Goal: Information Seeking & Learning: Learn about a topic

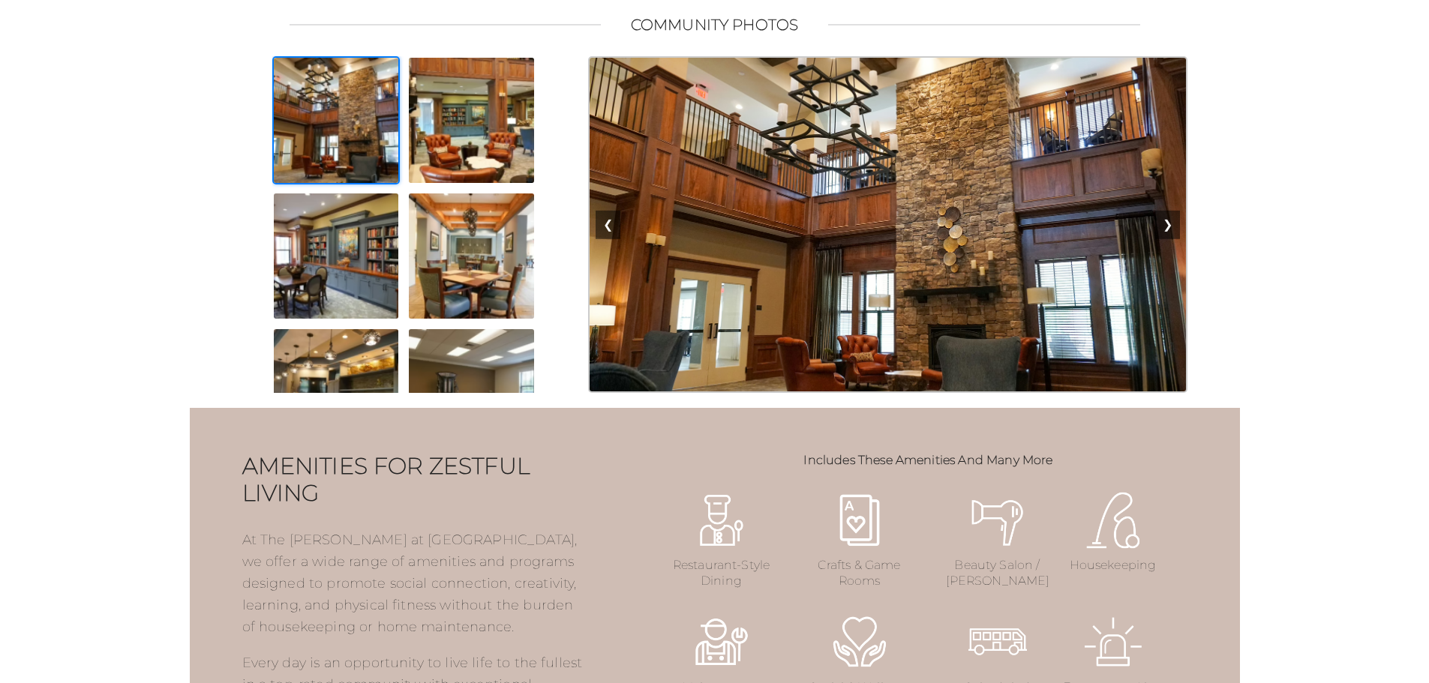
scroll to position [1350, 0]
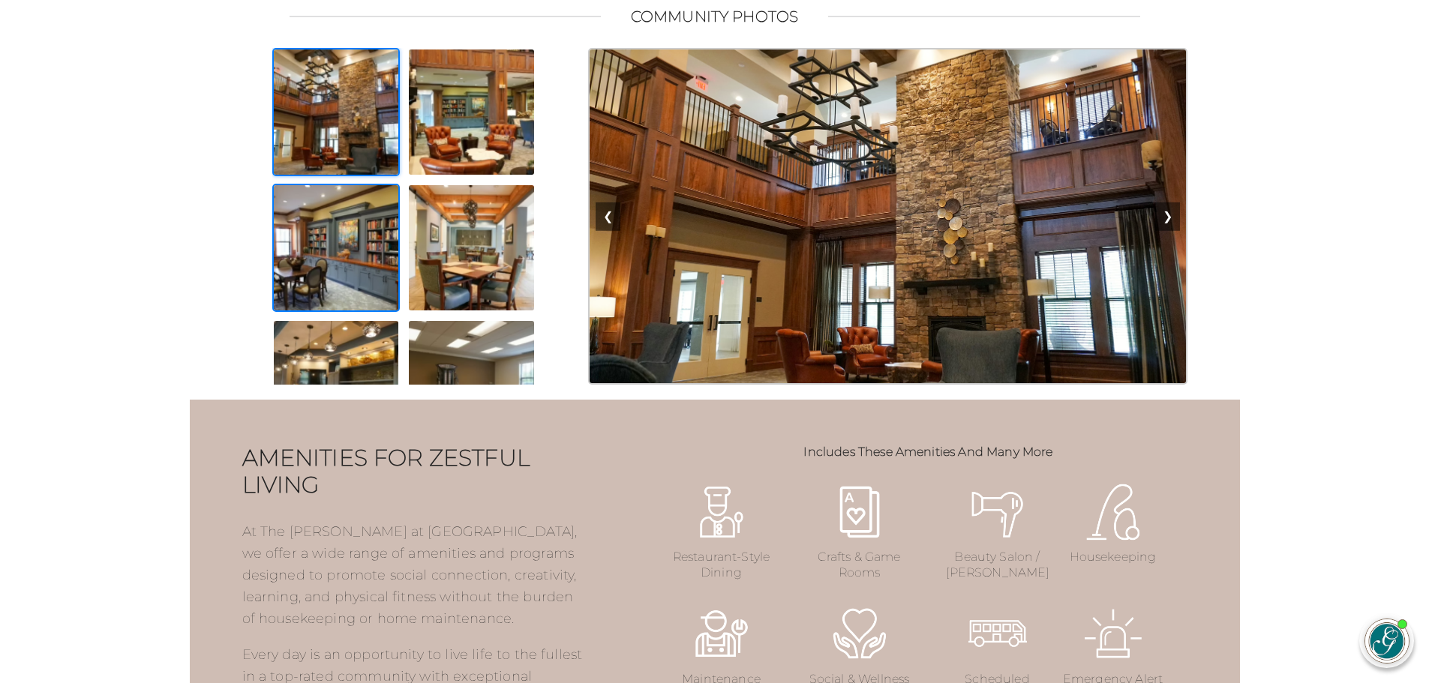
click at [359, 292] on img at bounding box center [336, 248] width 128 height 128
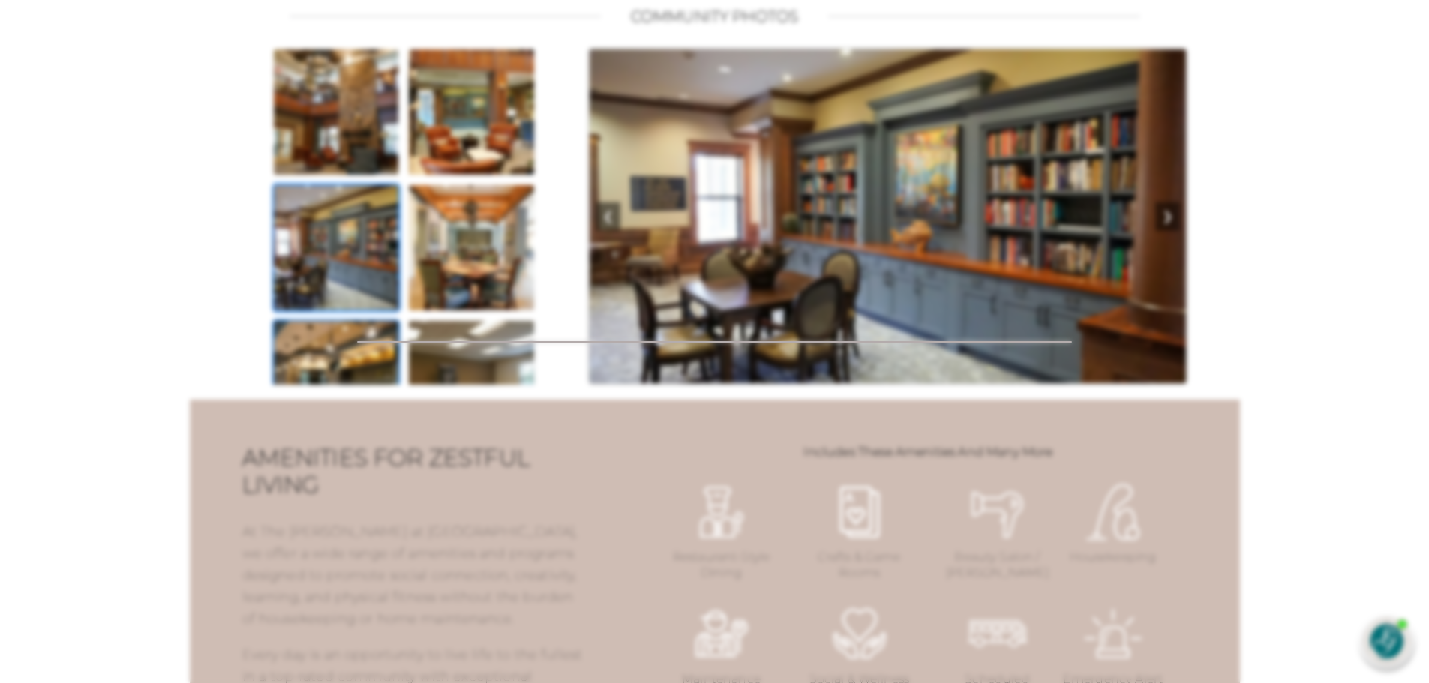
click at [356, 364] on div at bounding box center [714, 341] width 1429 height 683
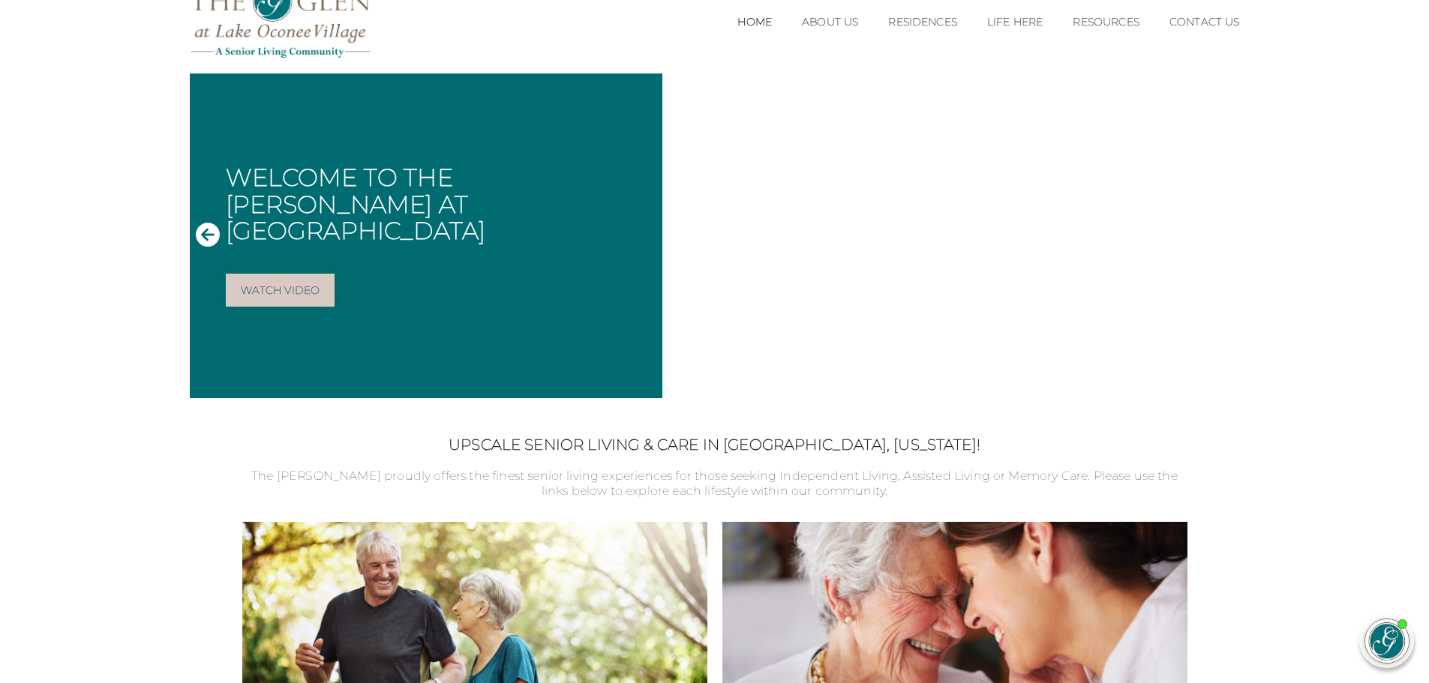
scroll to position [0, 0]
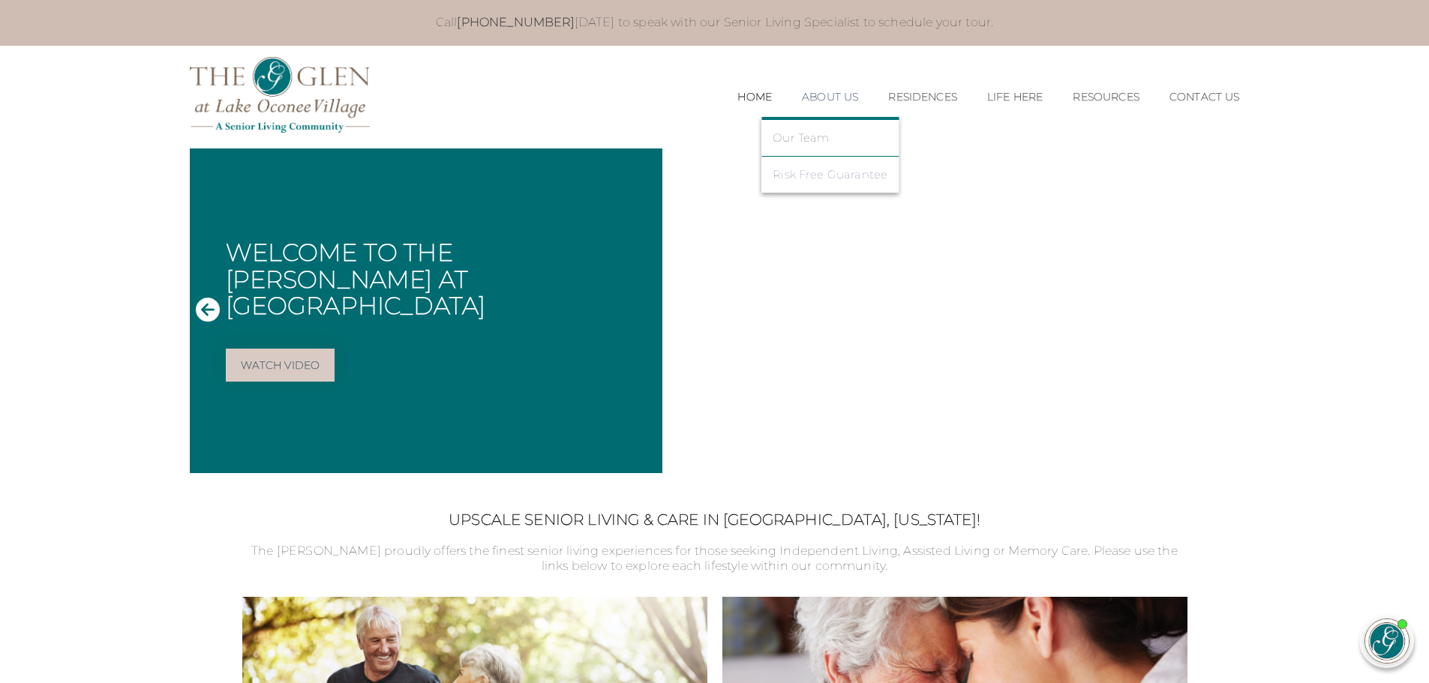
click at [830, 174] on link "Risk Free Guarantee" at bounding box center [830, 175] width 115 height 14
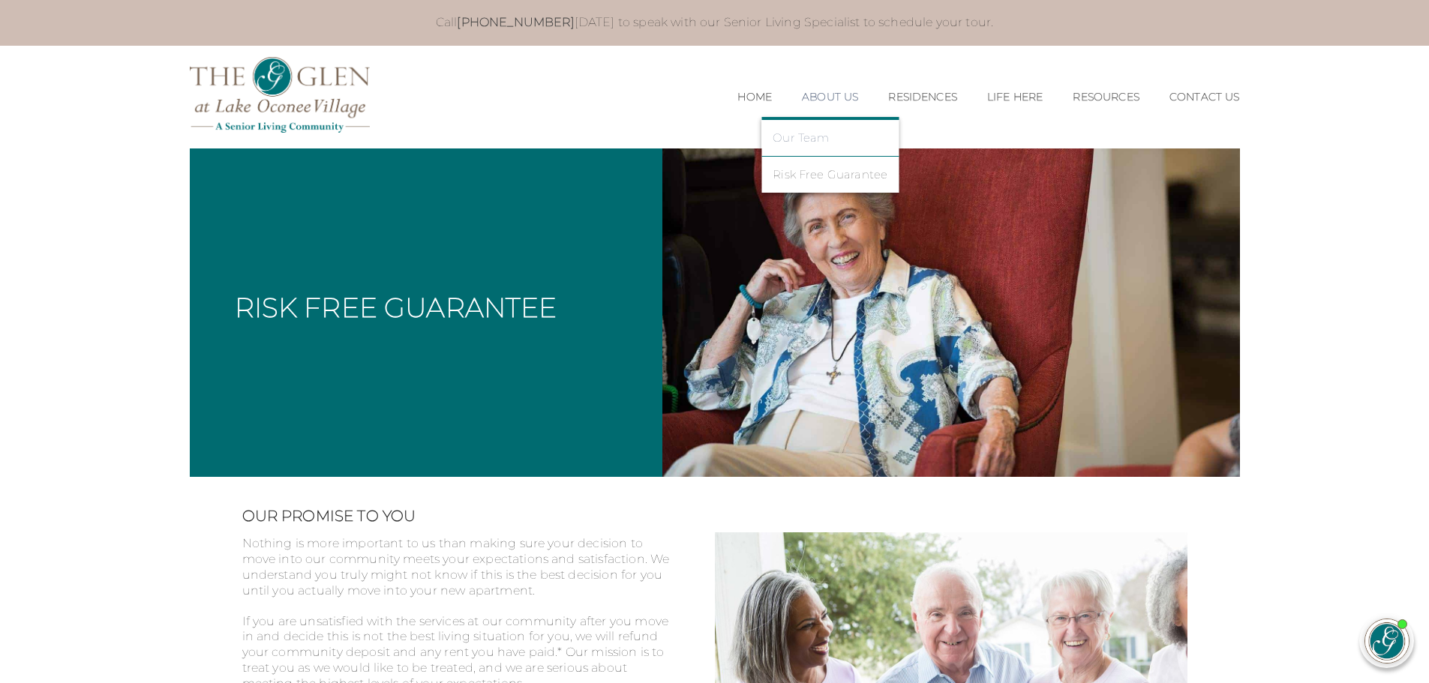
click at [807, 140] on link "Our Team" at bounding box center [830, 138] width 115 height 14
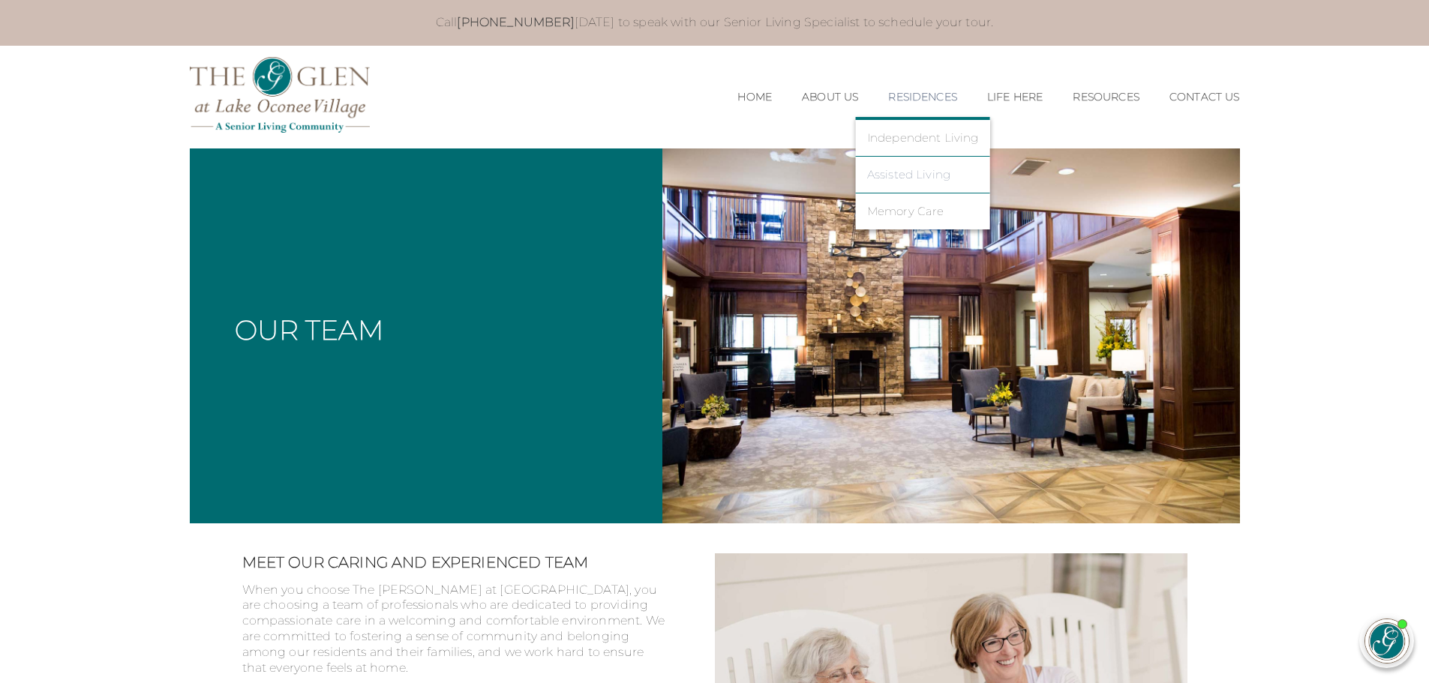
click at [935, 176] on link "Assisted Living" at bounding box center [923, 175] width 112 height 14
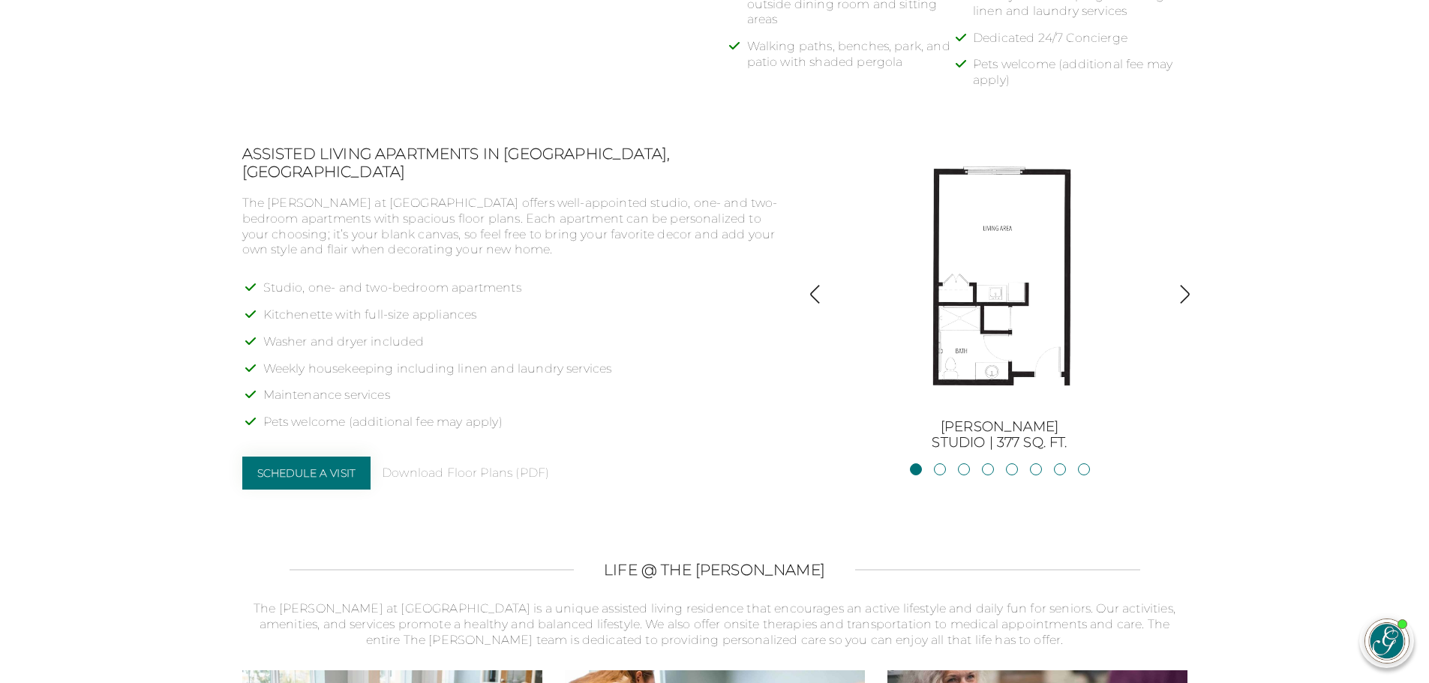
scroll to position [1125, 0]
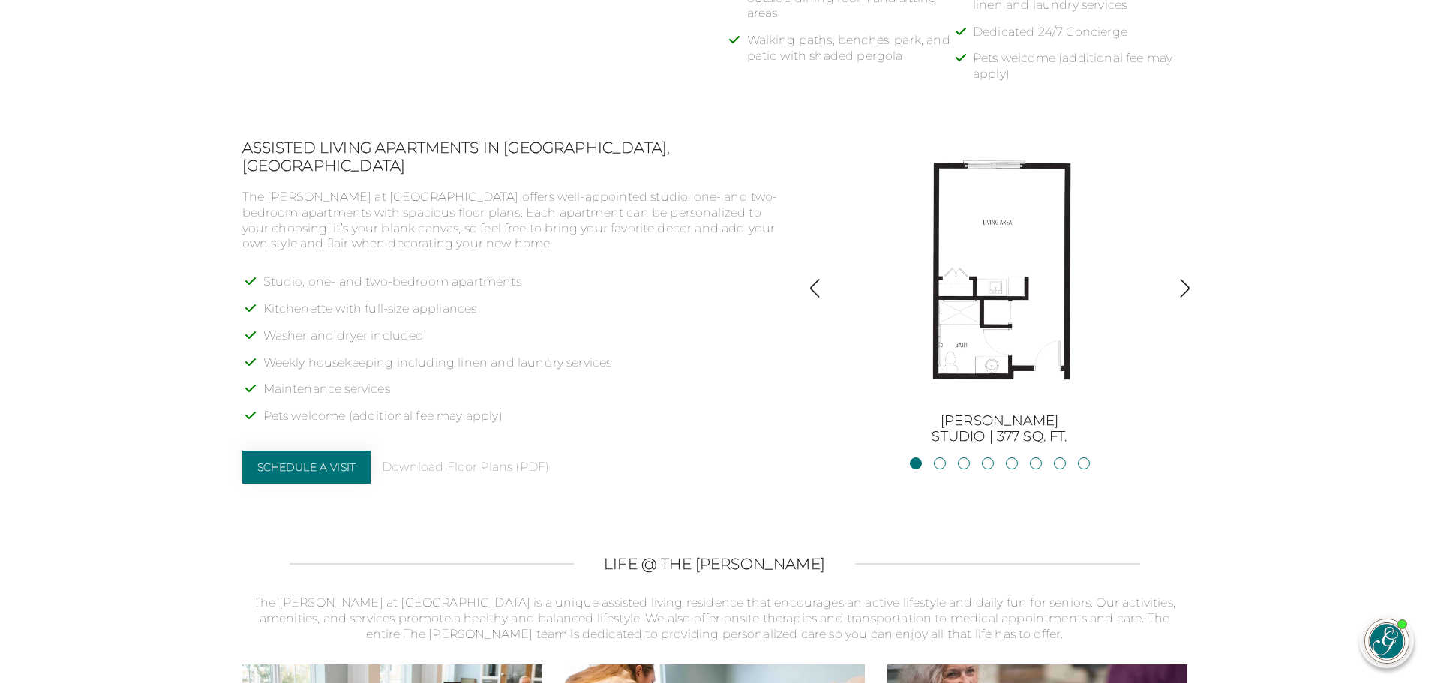
click at [1181, 292] on img "button" at bounding box center [1185, 288] width 20 height 20
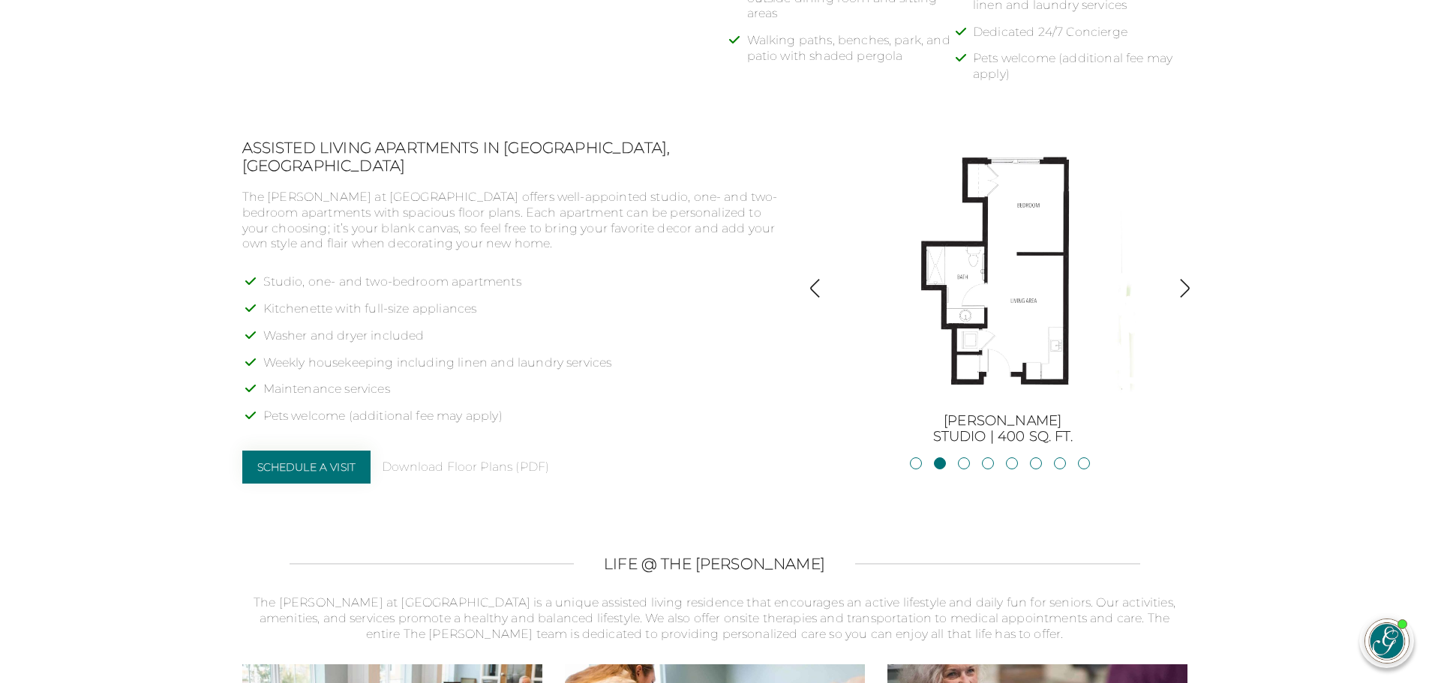
click at [1184, 289] on img "button" at bounding box center [1185, 288] width 20 height 20
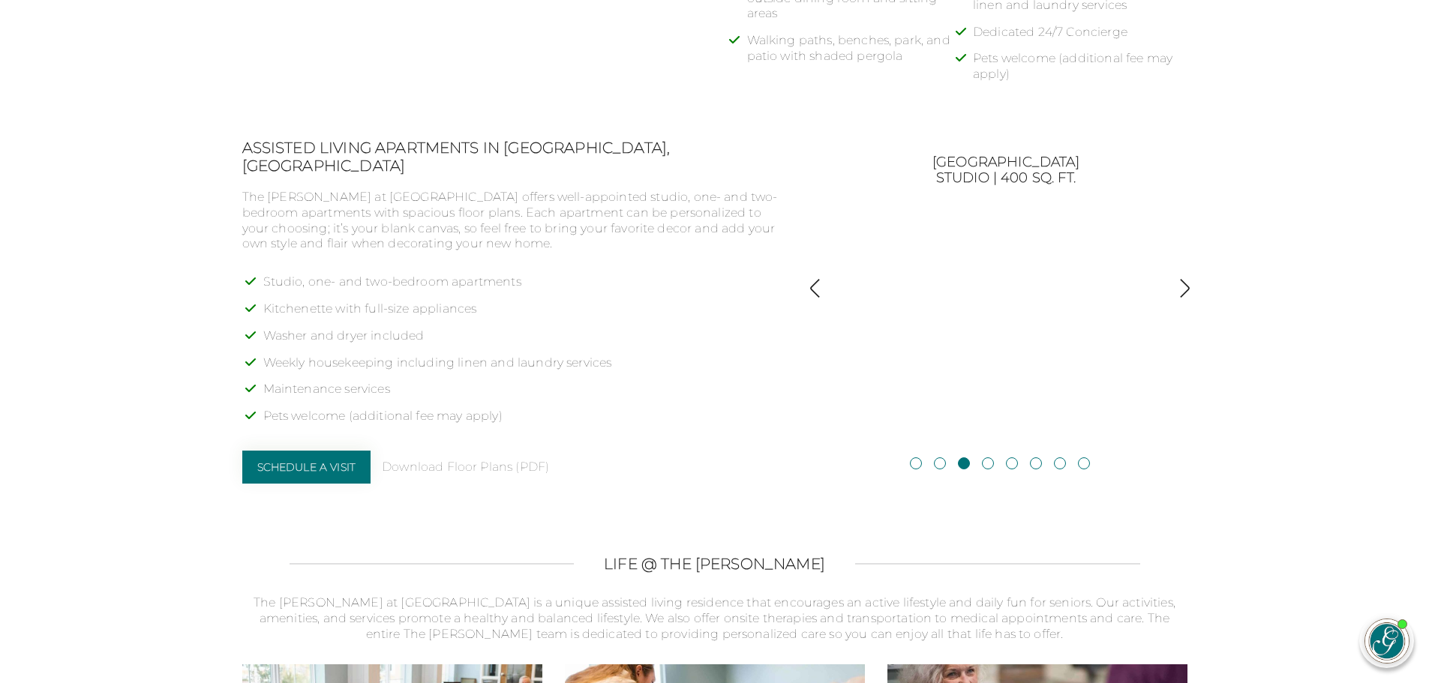
click at [1192, 288] on img "button" at bounding box center [1185, 288] width 20 height 20
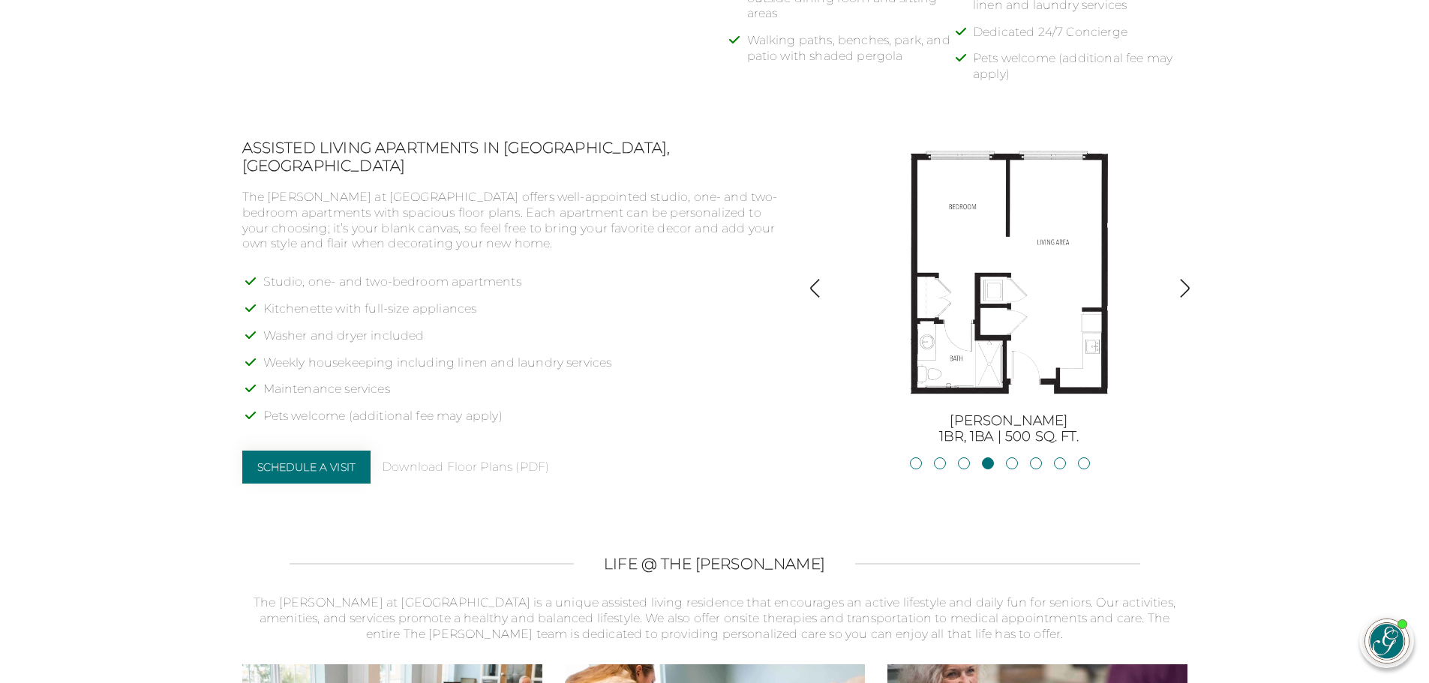
click at [1190, 287] on img "button" at bounding box center [1185, 288] width 20 height 20
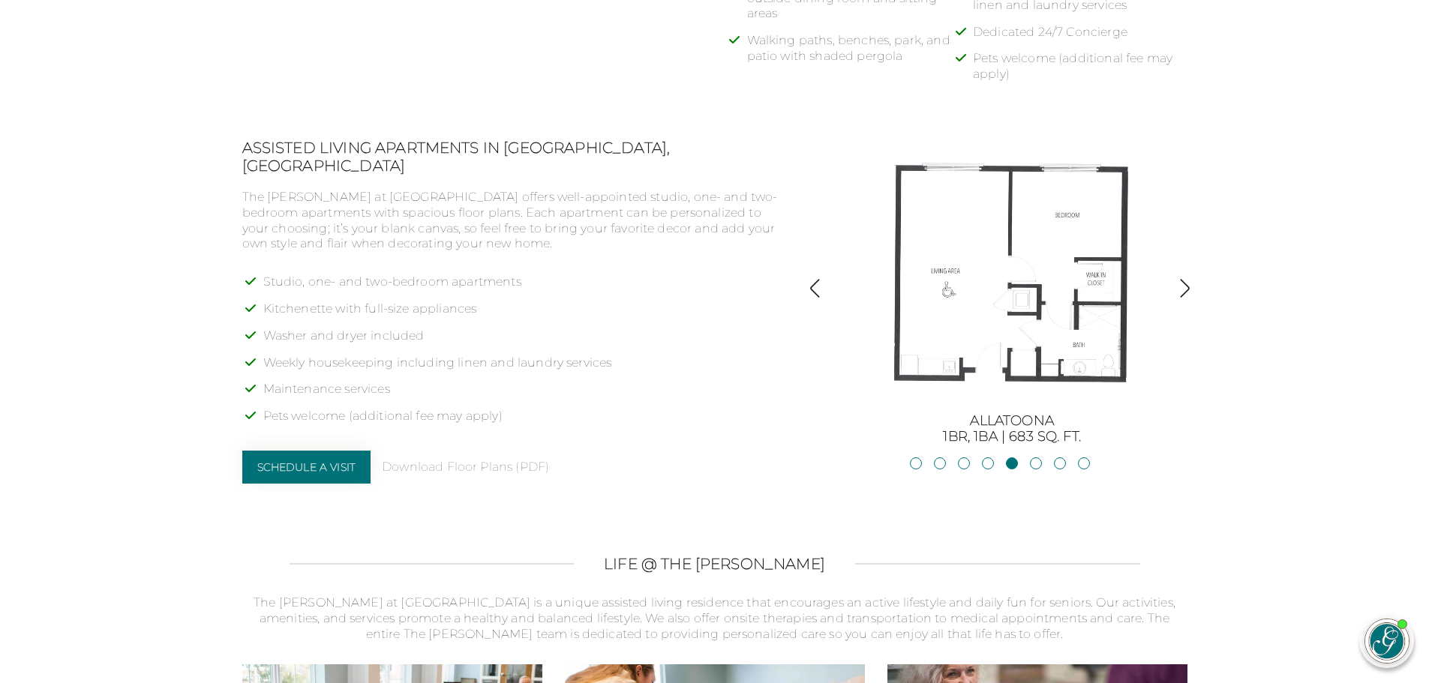
click at [812, 289] on img "button" at bounding box center [815, 288] width 20 height 20
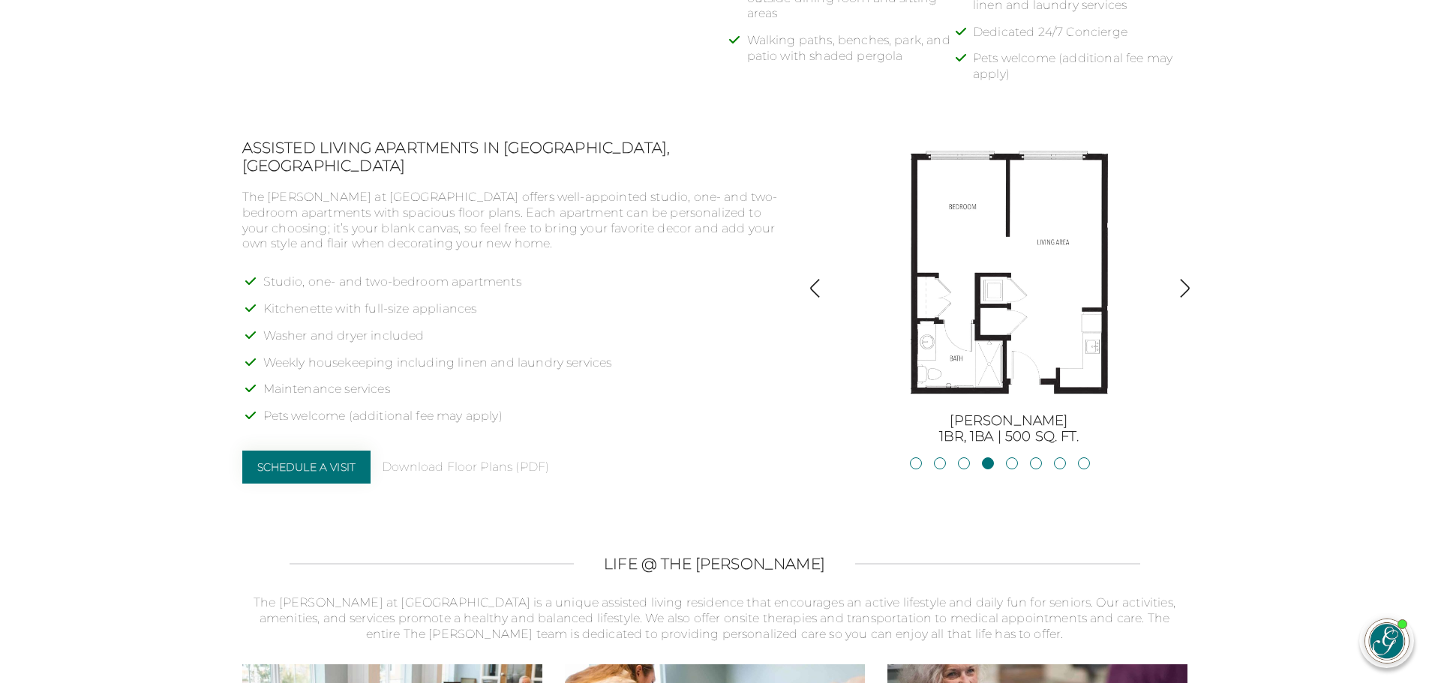
click at [1184, 285] on img "button" at bounding box center [1185, 288] width 20 height 20
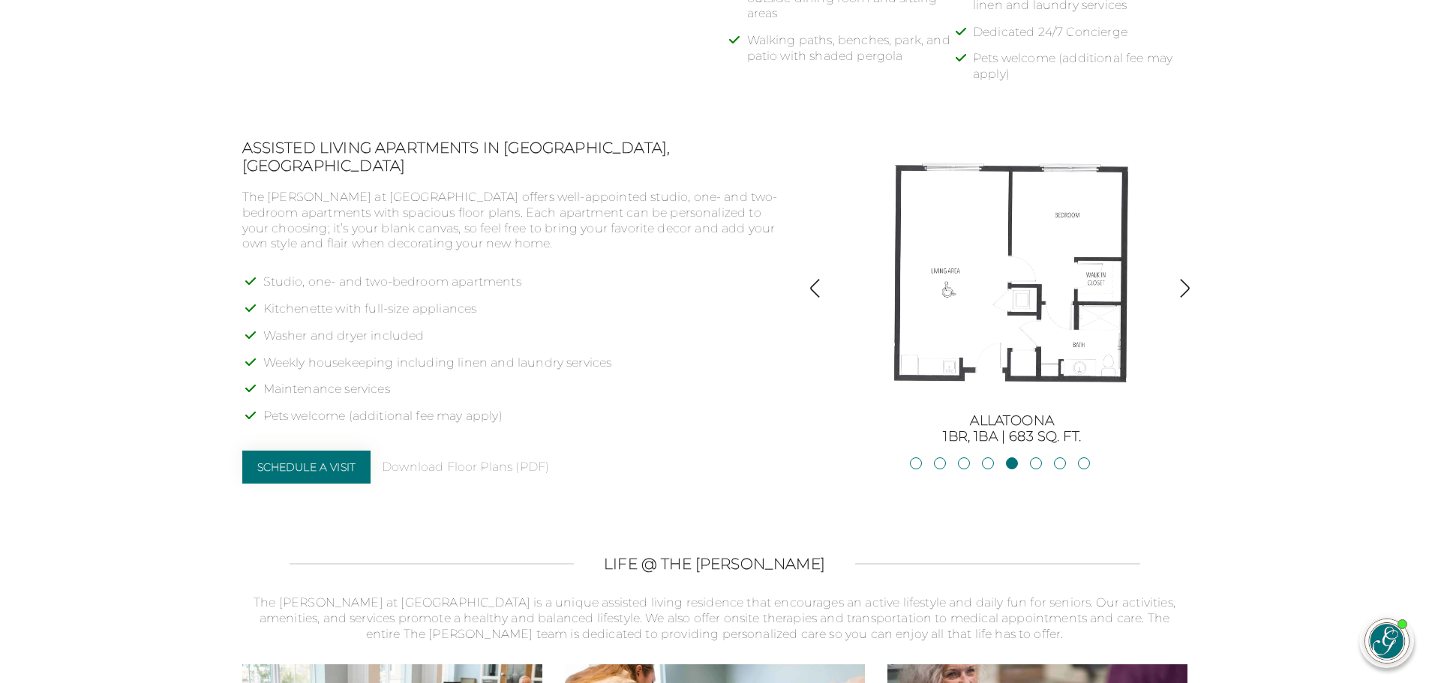
click at [1184, 290] on img "button" at bounding box center [1185, 288] width 20 height 20
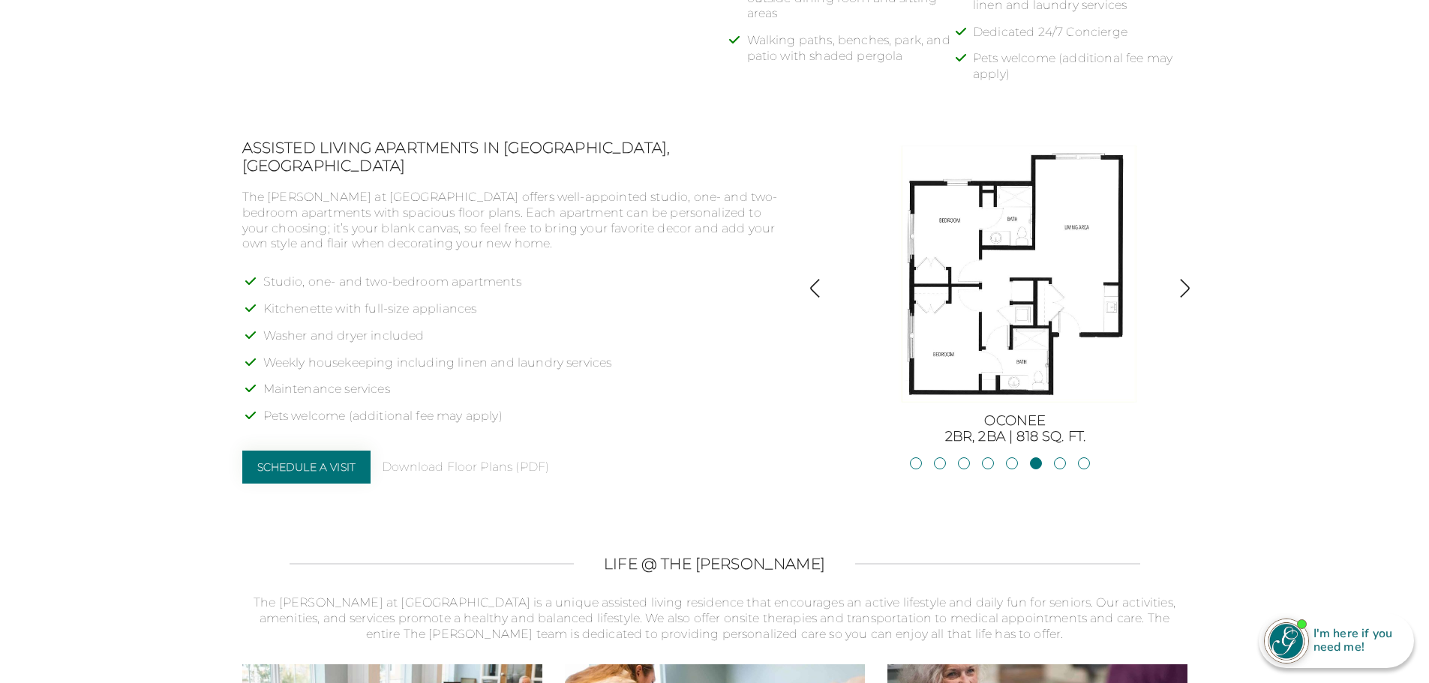
click at [1187, 288] on img "button" at bounding box center [1185, 288] width 20 height 20
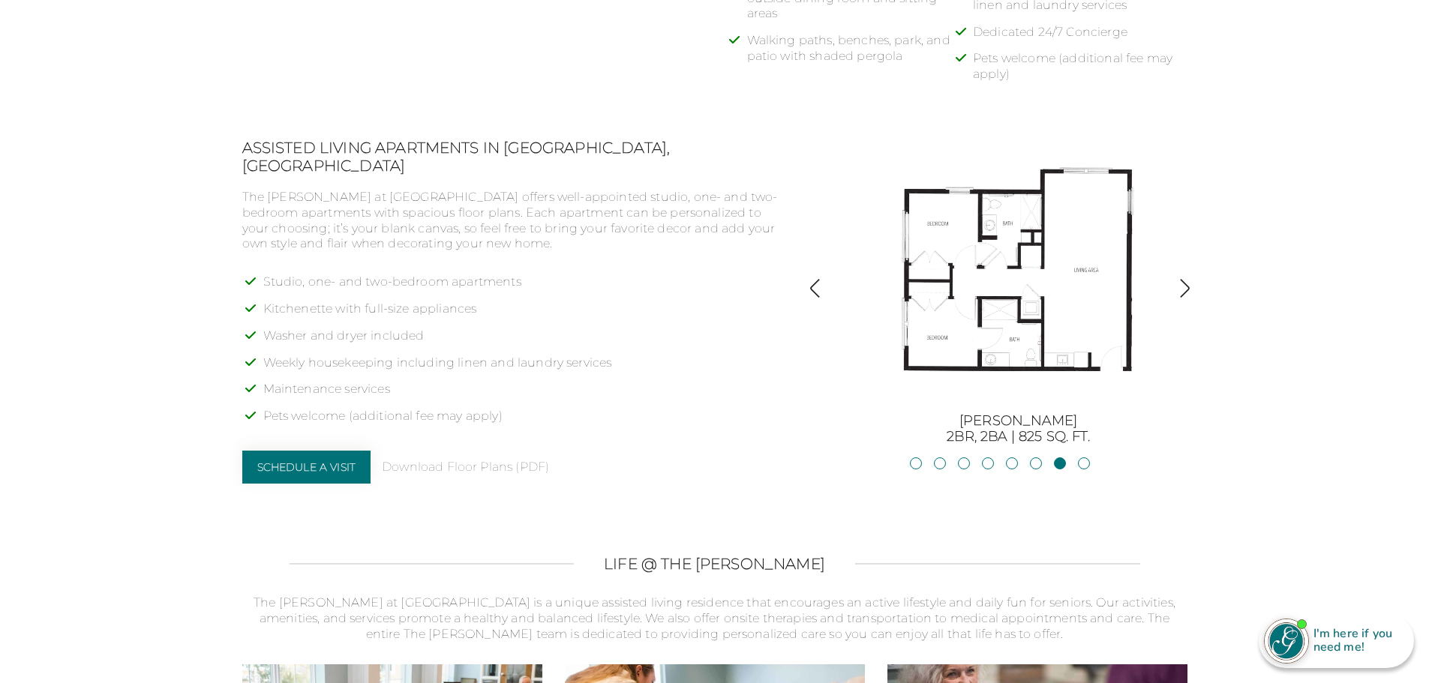
click at [1187, 288] on img "button" at bounding box center [1185, 288] width 20 height 20
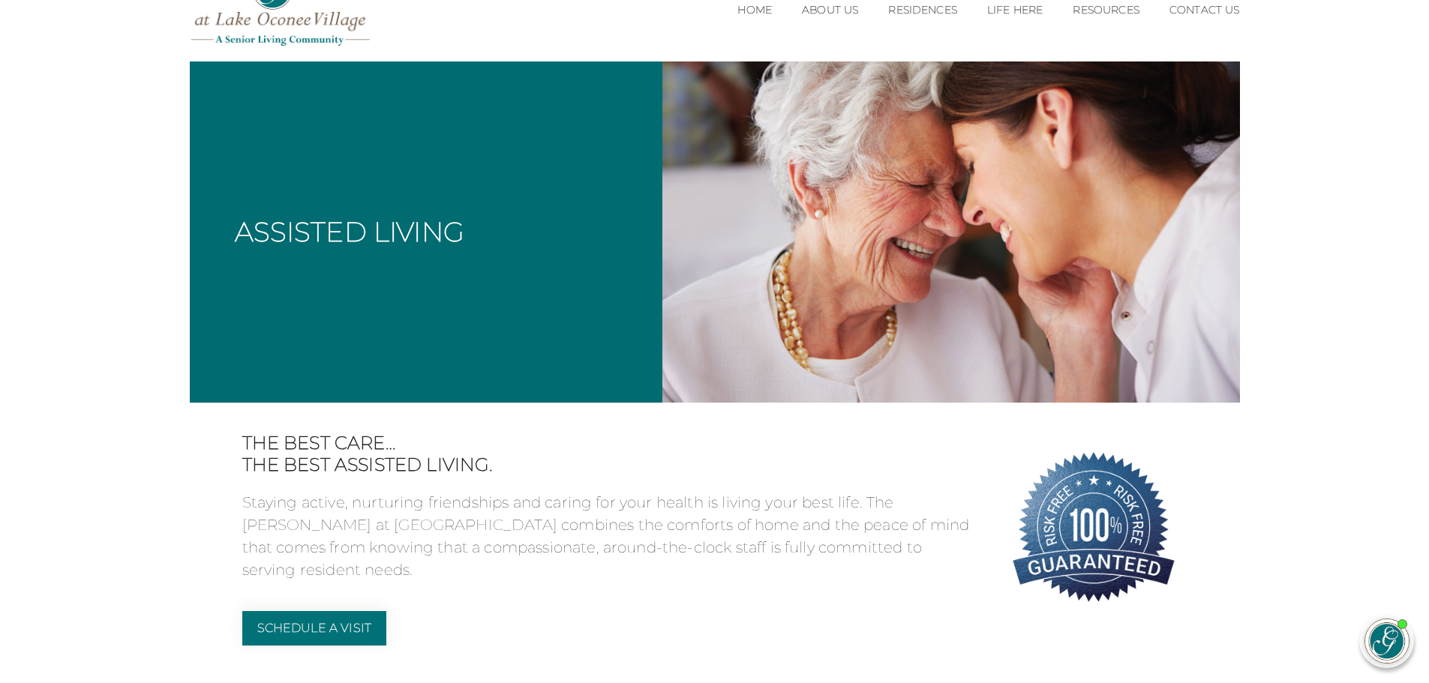
scroll to position [0, 0]
